Goal: Find specific page/section: Find specific page/section

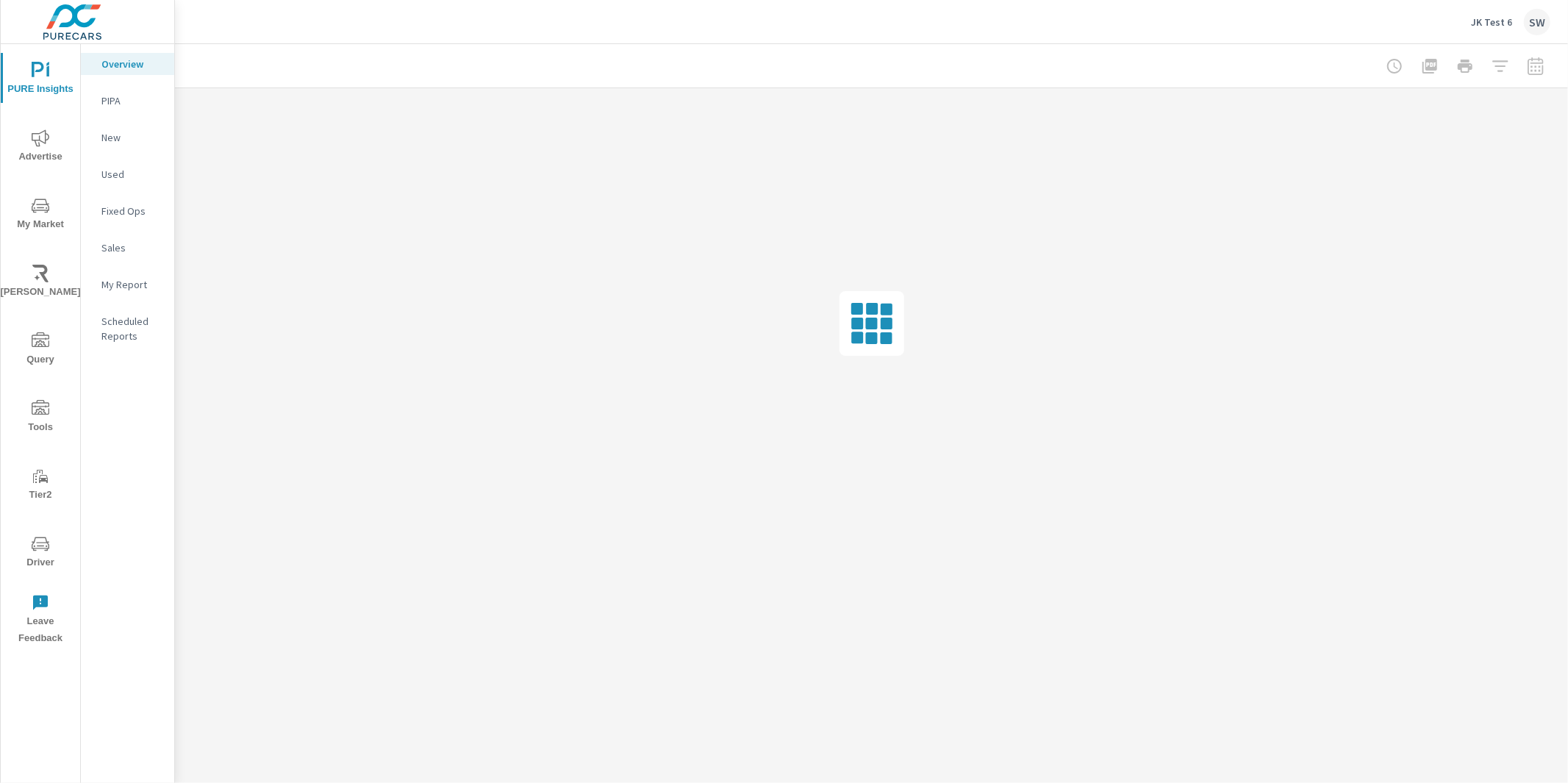
click at [1487, 31] on div "JK Test 6 SW" at bounding box center [1510, 21] width 80 height 27
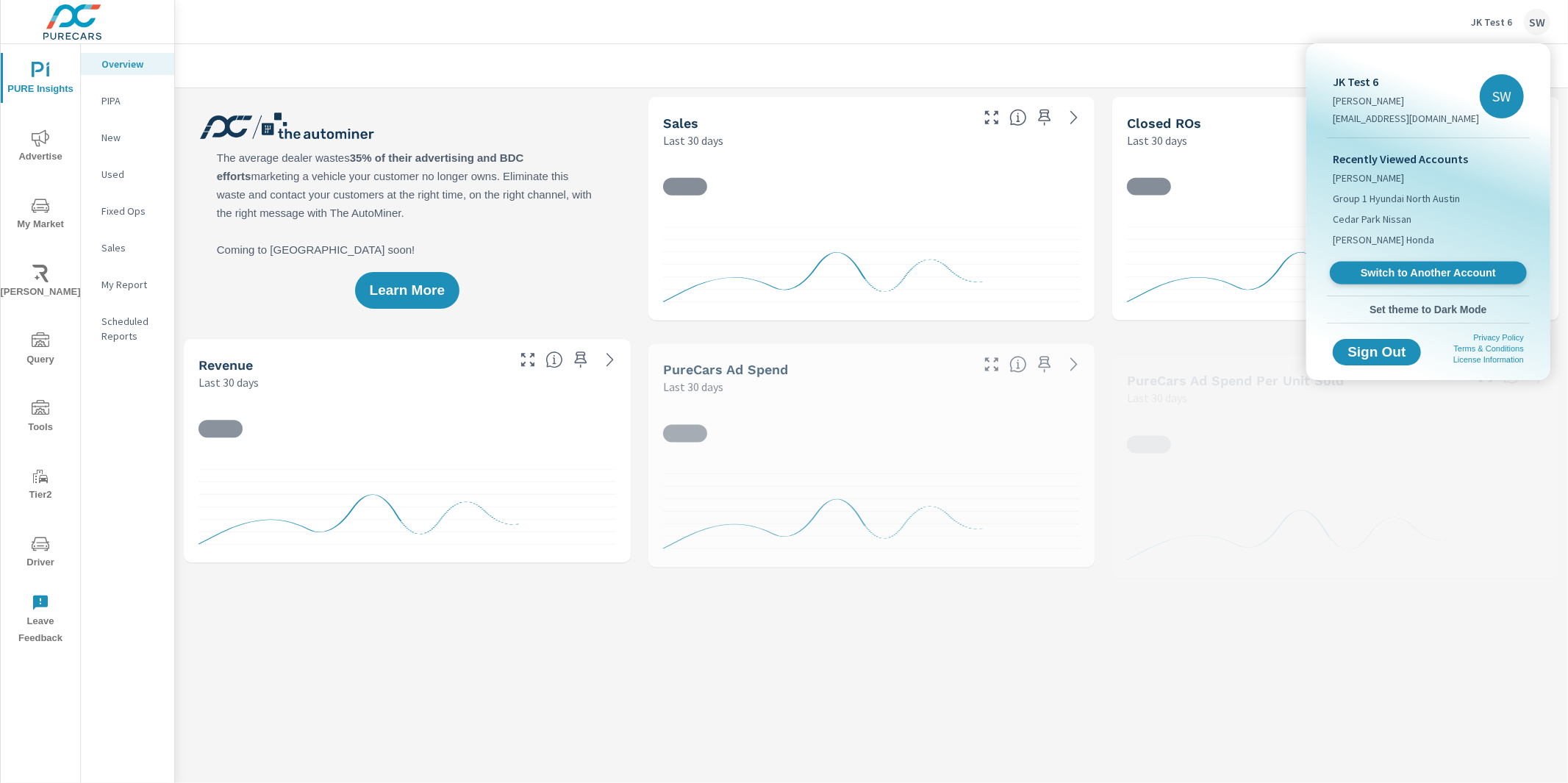
click at [1409, 276] on span "Switch to Another Account" at bounding box center [1427, 273] width 180 height 14
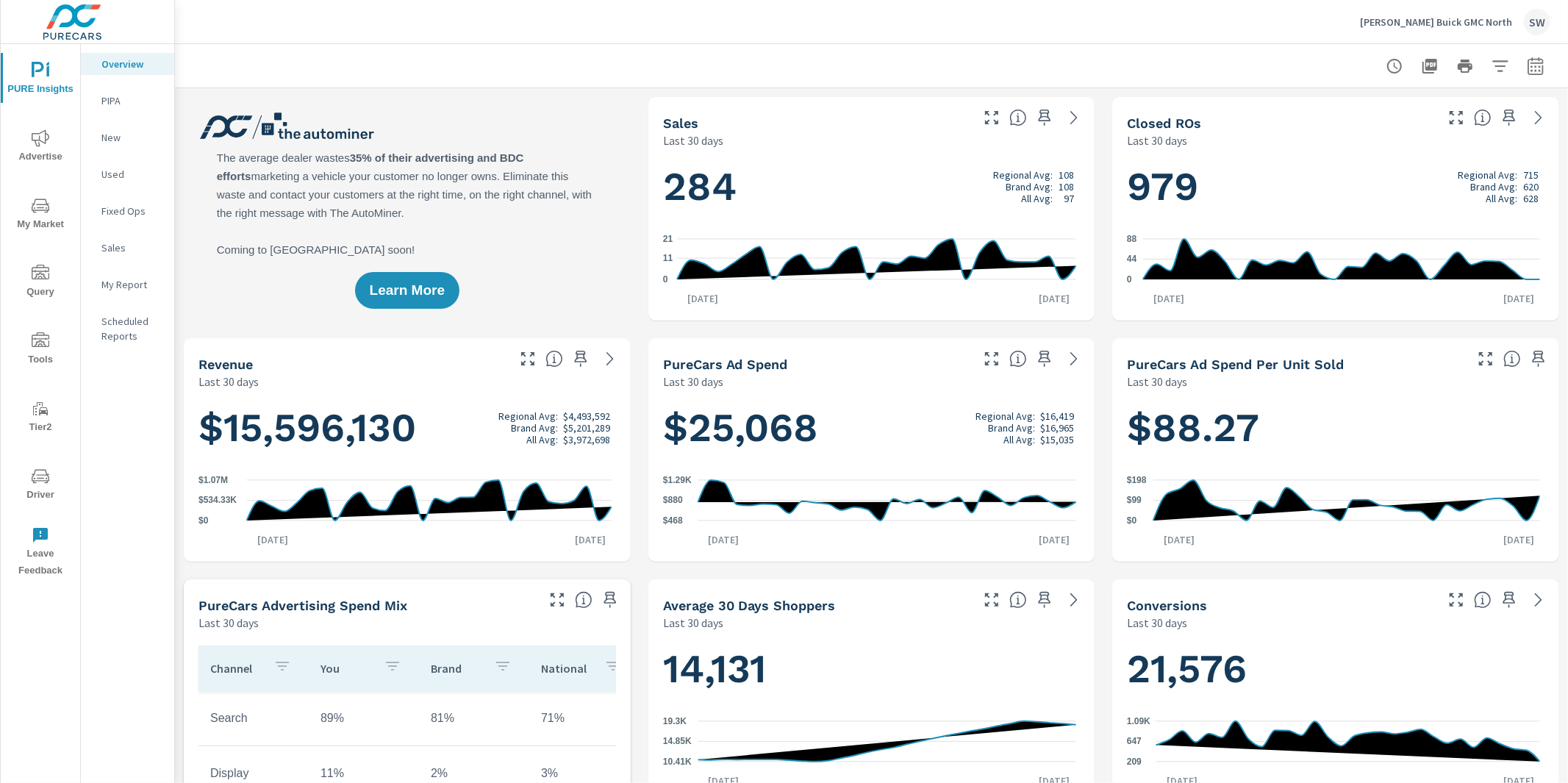
click at [45, 340] on icon "nav menu" at bounding box center [40, 340] width 18 height 18
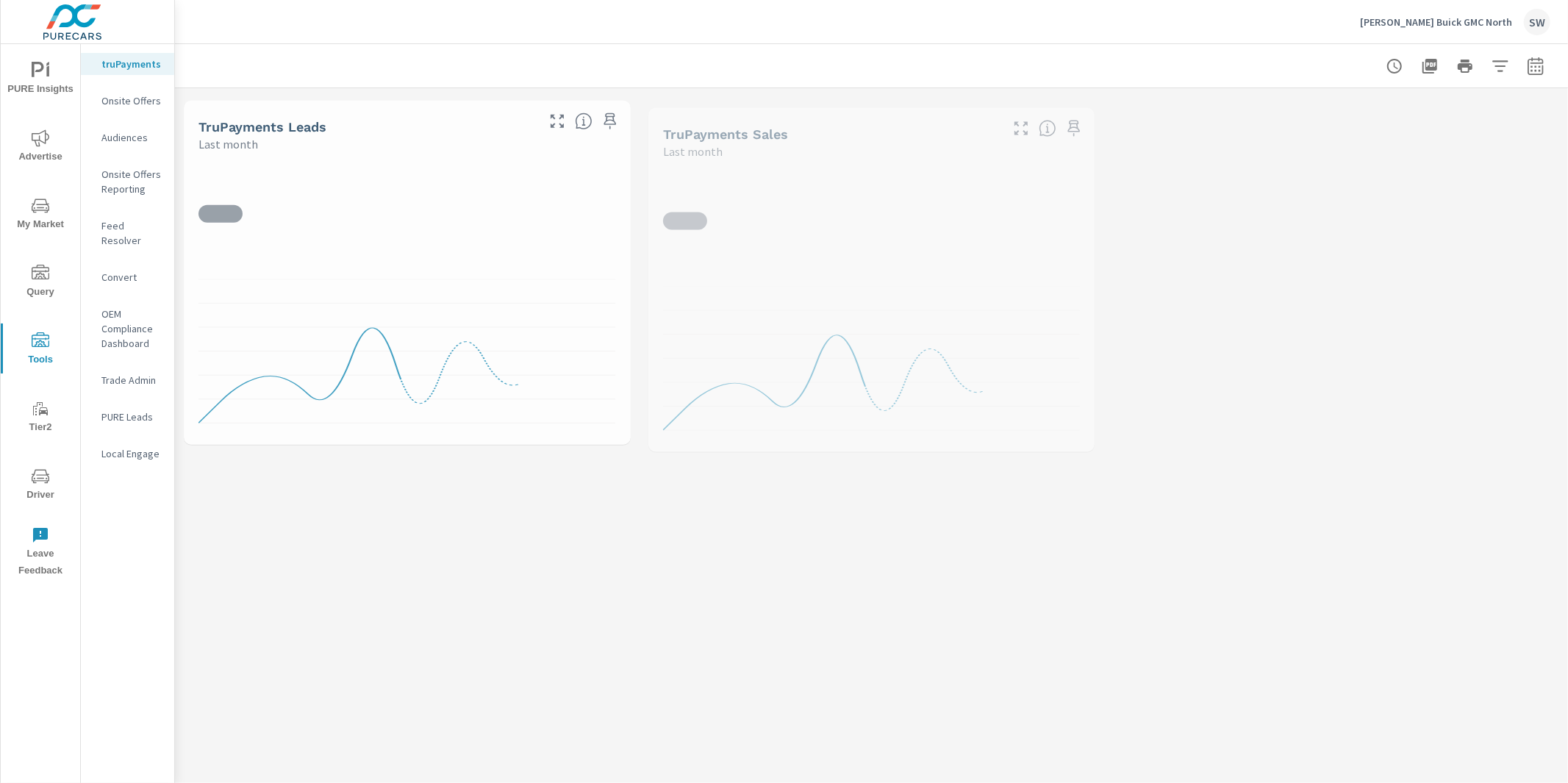
click at [130, 239] on nav "truPayments Onsite Offers Audiences Onsite Offers Reporting Feed Resolver Conve…" at bounding box center [127, 264] width 93 height 441
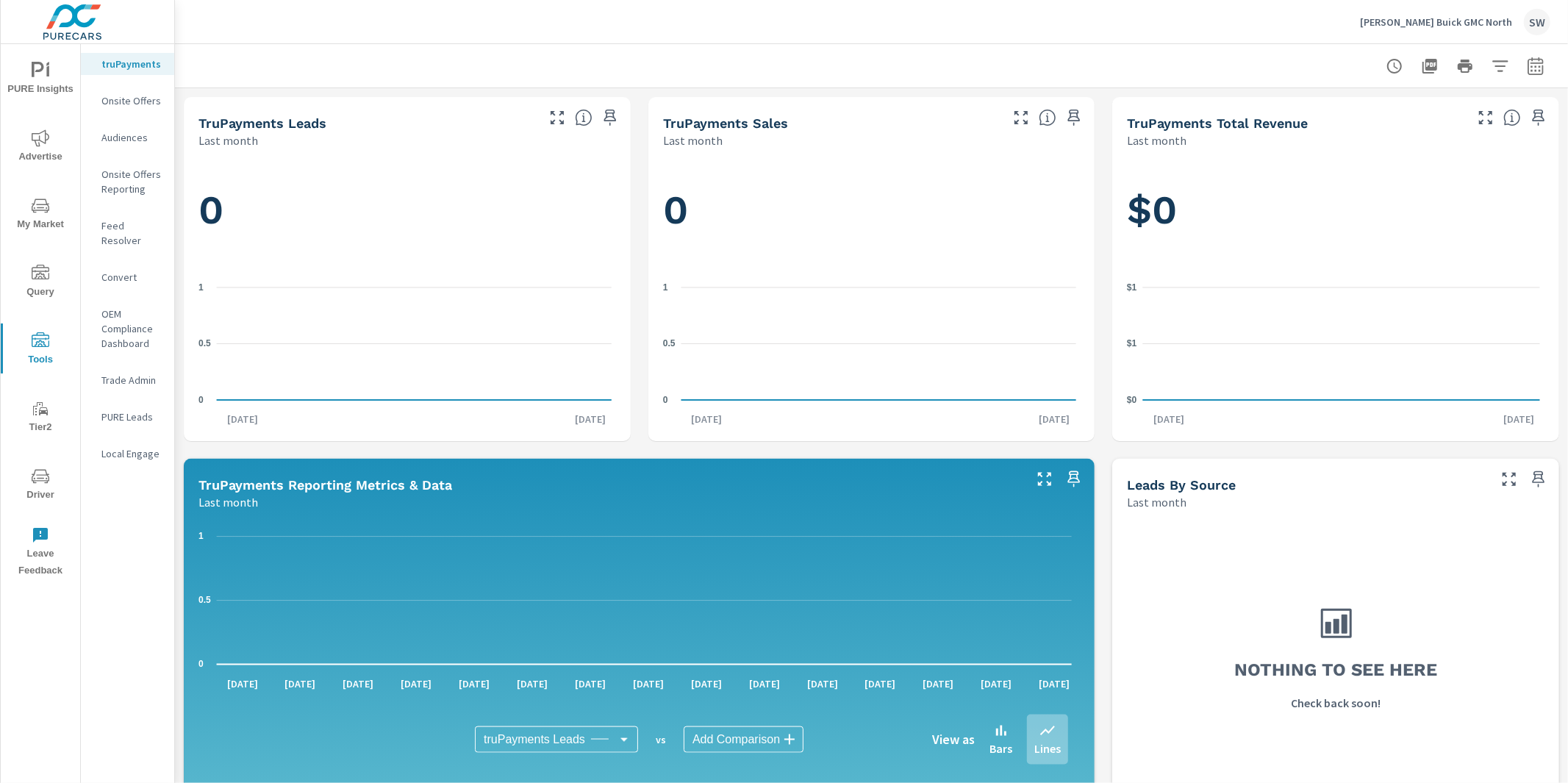
click at [128, 224] on p "Feed Resolver" at bounding box center [131, 233] width 61 height 29
